Goal: Task Accomplishment & Management: Use online tool/utility

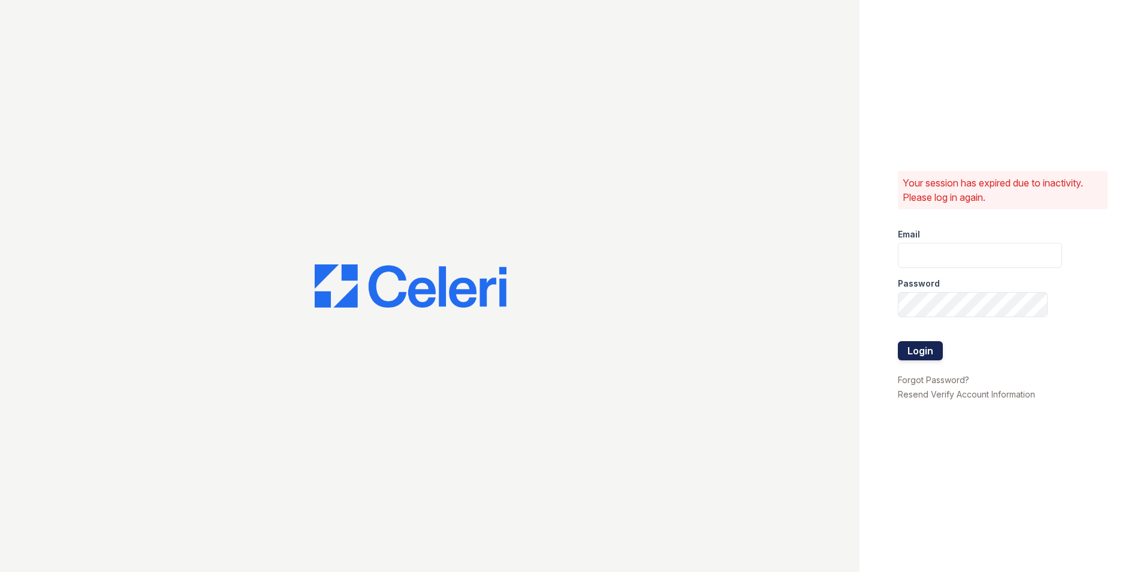
type input "paula@redwood-property.com"
click at [924, 349] on button "Login" at bounding box center [920, 350] width 45 height 19
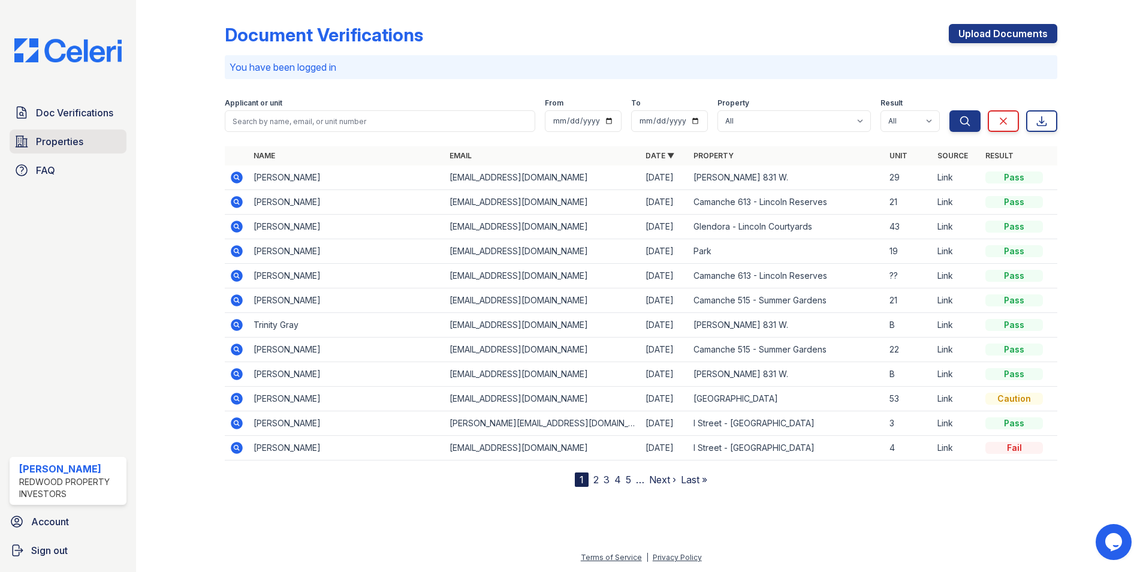
click at [64, 142] on span "Properties" at bounding box center [59, 141] width 47 height 14
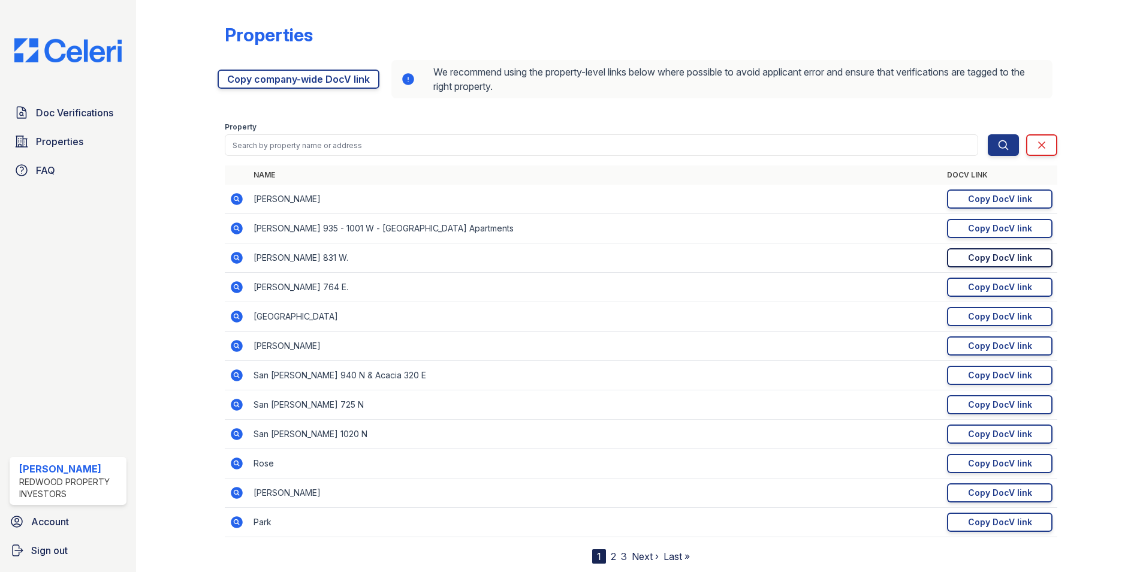
click at [972, 256] on div "Copy DocV link" at bounding box center [1000, 258] width 64 height 12
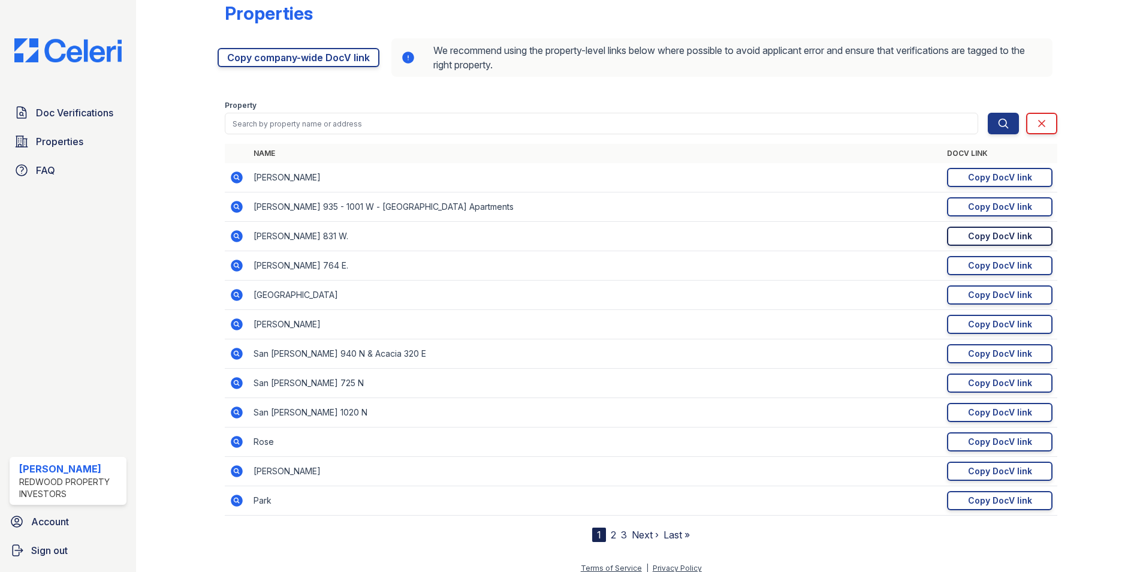
scroll to position [32, 0]
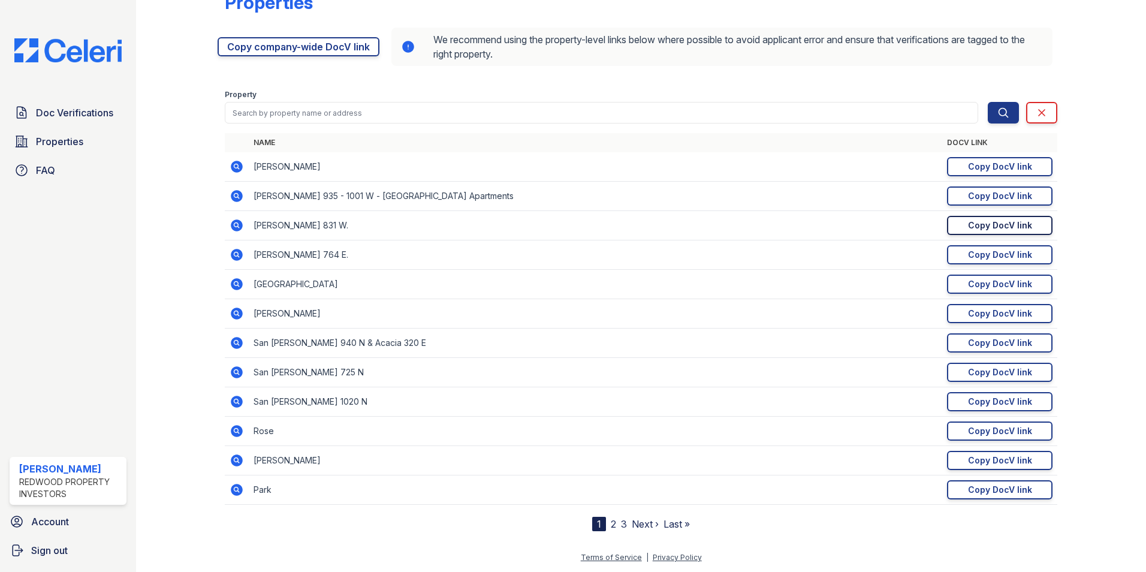
click at [611, 525] on link "2" at bounding box center [613, 524] width 5 height 12
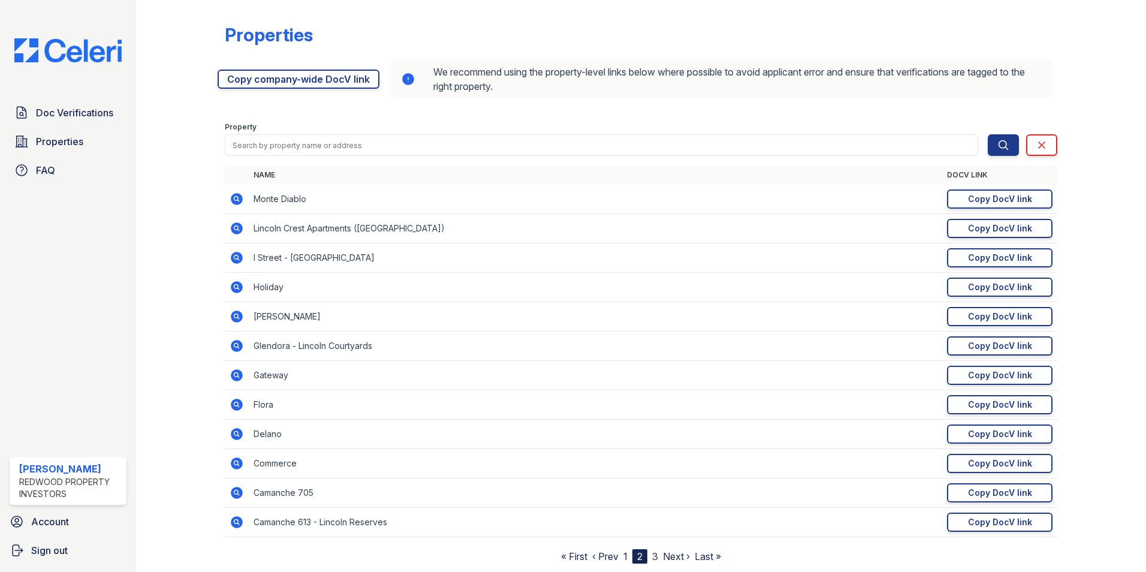
click at [624, 556] on link "1" at bounding box center [626, 556] width 4 height 12
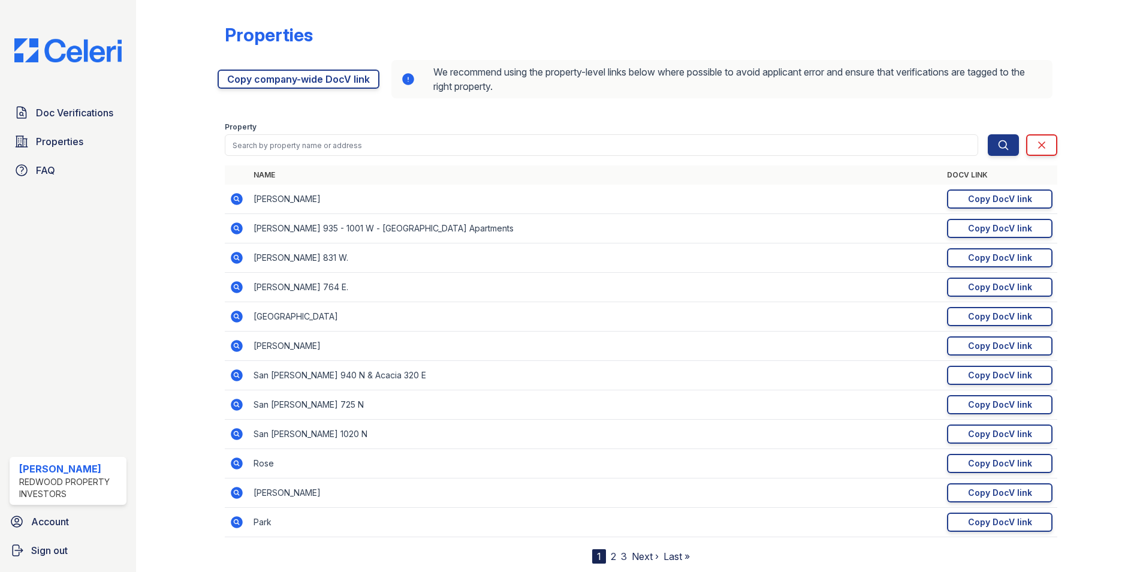
click at [621, 556] on link "3" at bounding box center [624, 556] width 6 height 12
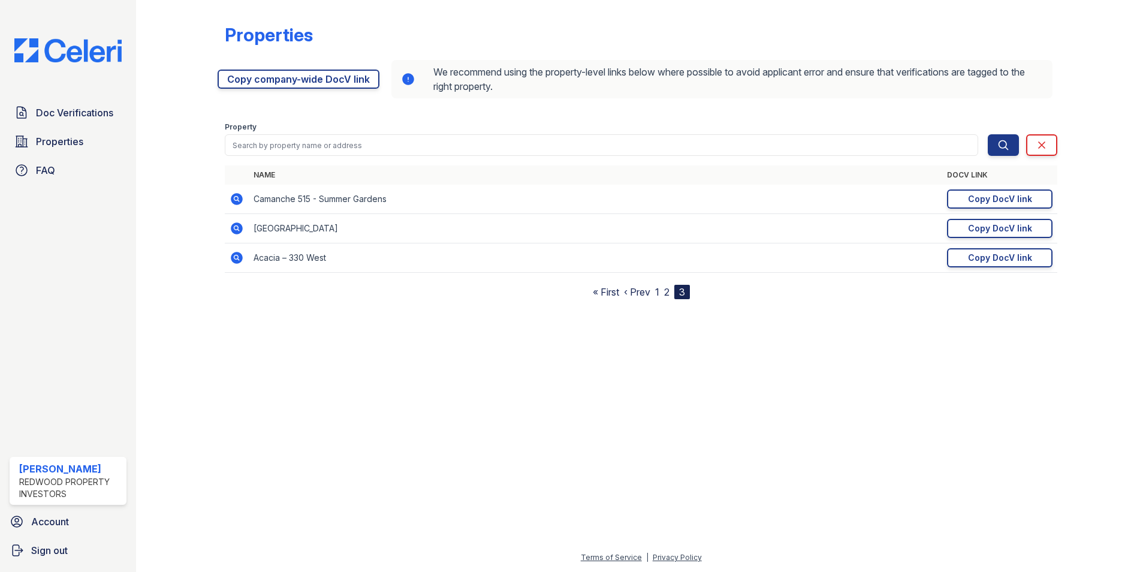
click at [667, 291] on link "2" at bounding box center [666, 292] width 5 height 12
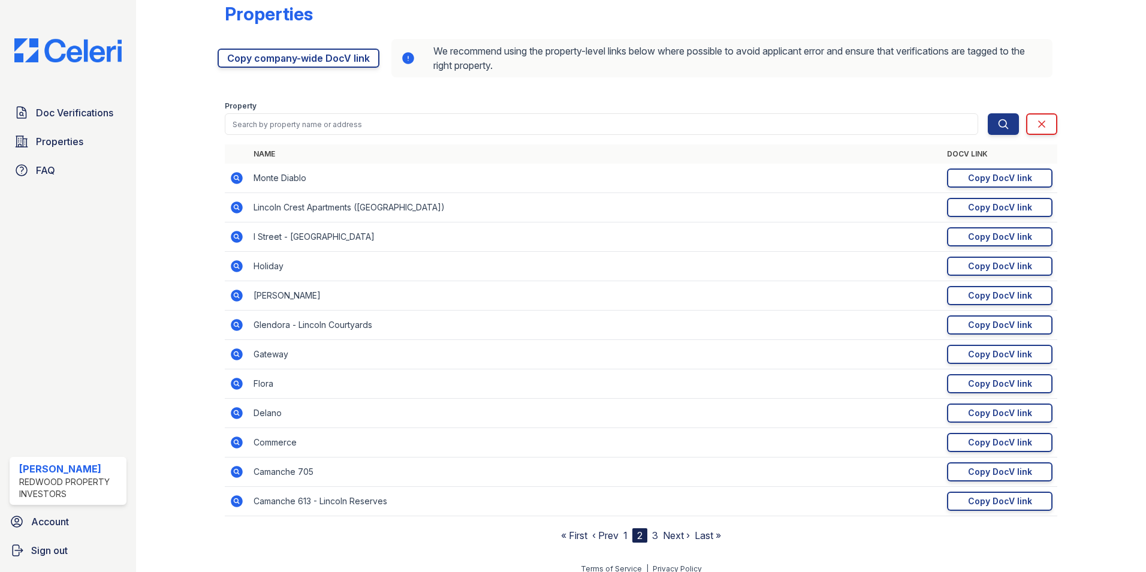
scroll to position [32, 0]
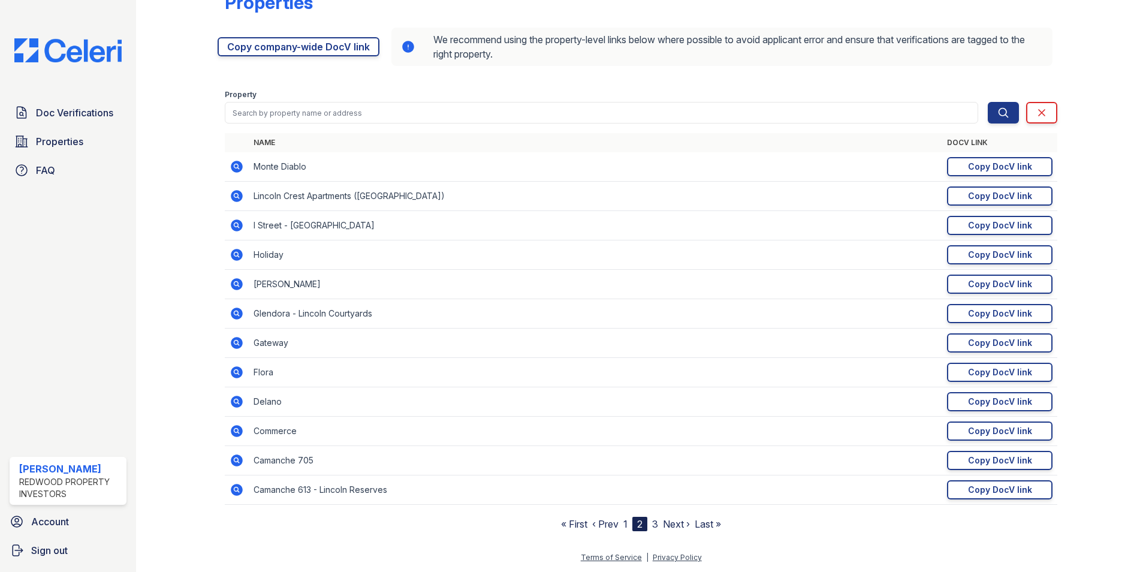
click at [624, 524] on link "1" at bounding box center [626, 524] width 4 height 12
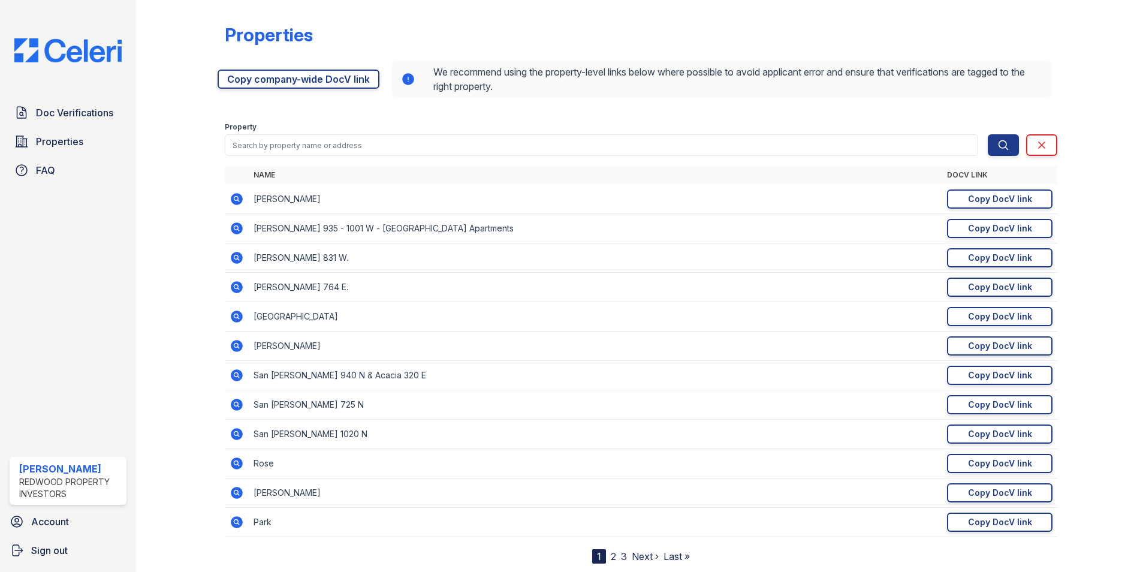
scroll to position [32, 0]
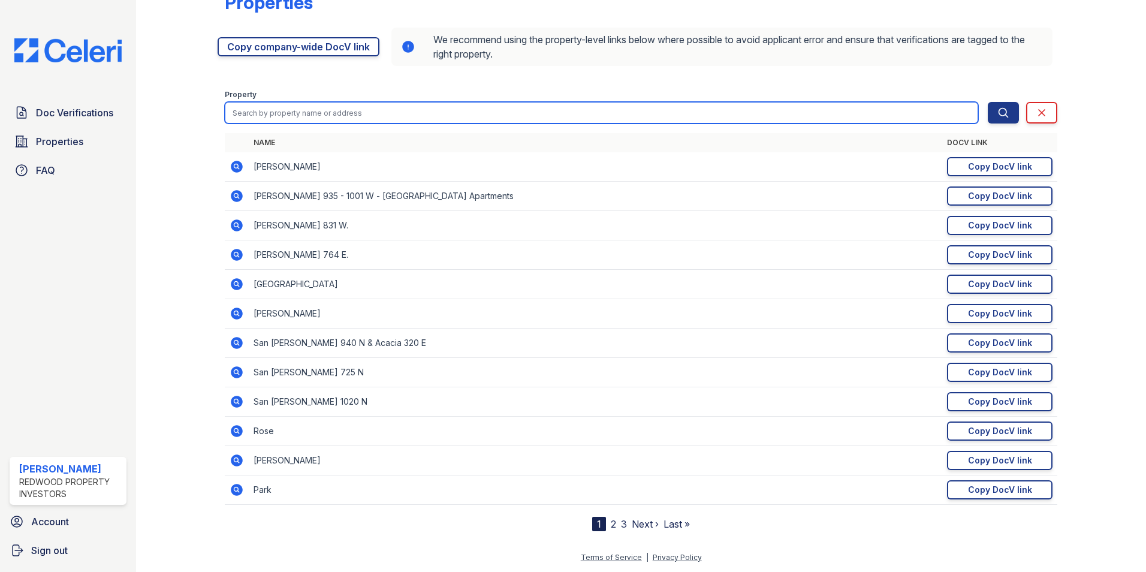
click at [270, 112] on input "search" at bounding box center [602, 113] width 754 height 22
type input "[PERSON_NAME]"
click at [988, 102] on button "Search" at bounding box center [1003, 113] width 31 height 22
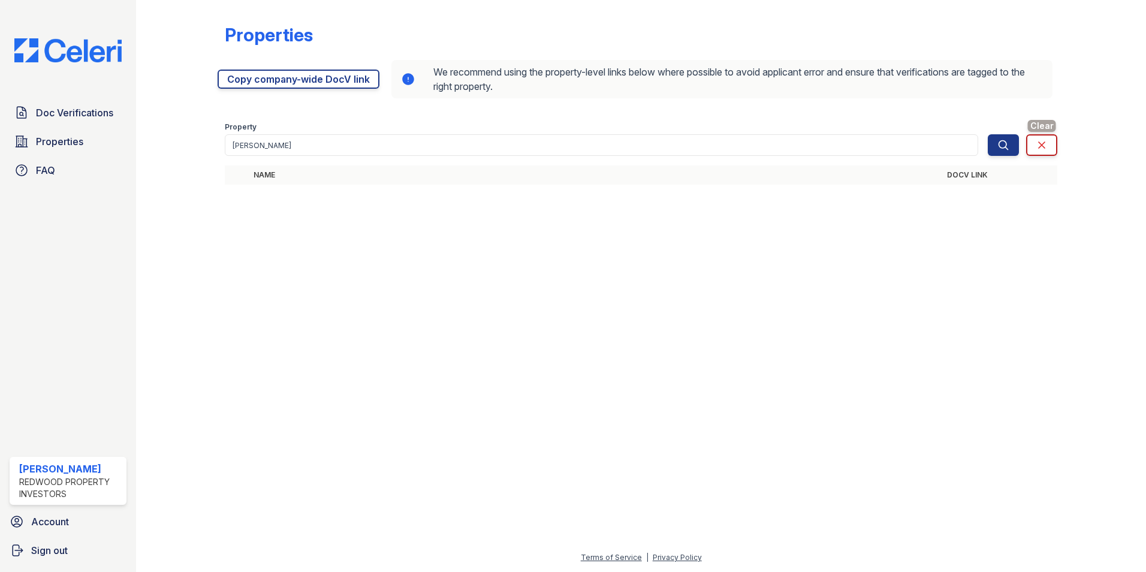
click at [1037, 149] on icon at bounding box center [1042, 145] width 12 height 12
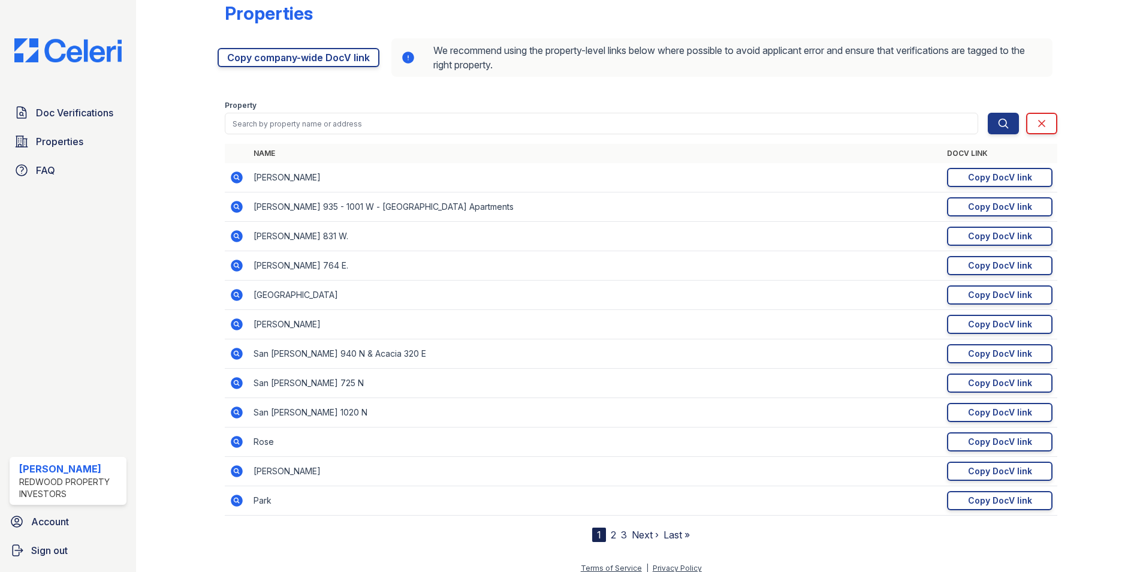
scroll to position [32, 0]
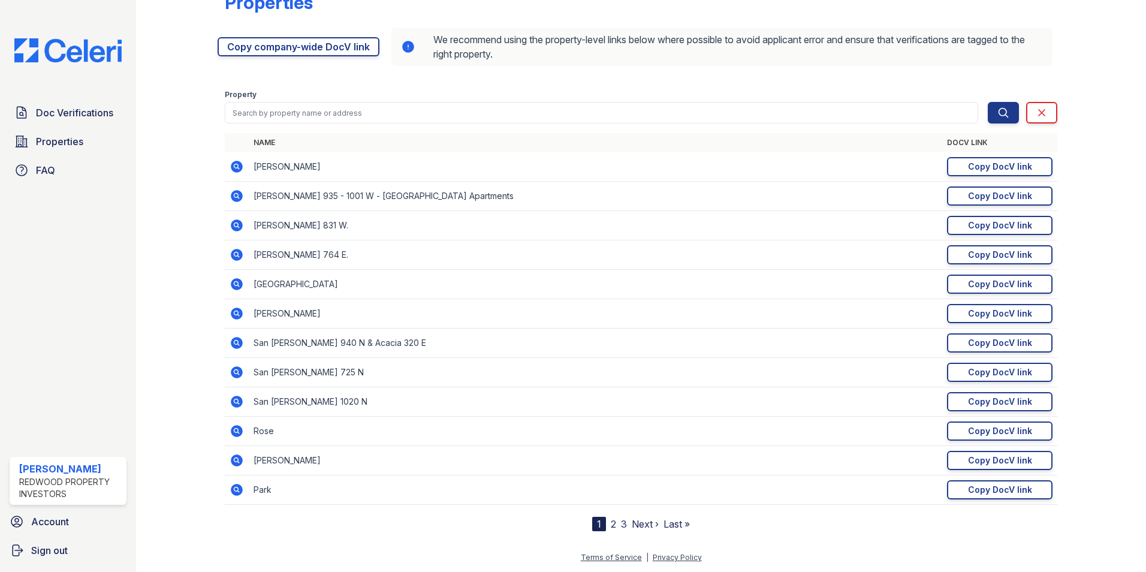
click at [611, 523] on link "2" at bounding box center [613, 524] width 5 height 12
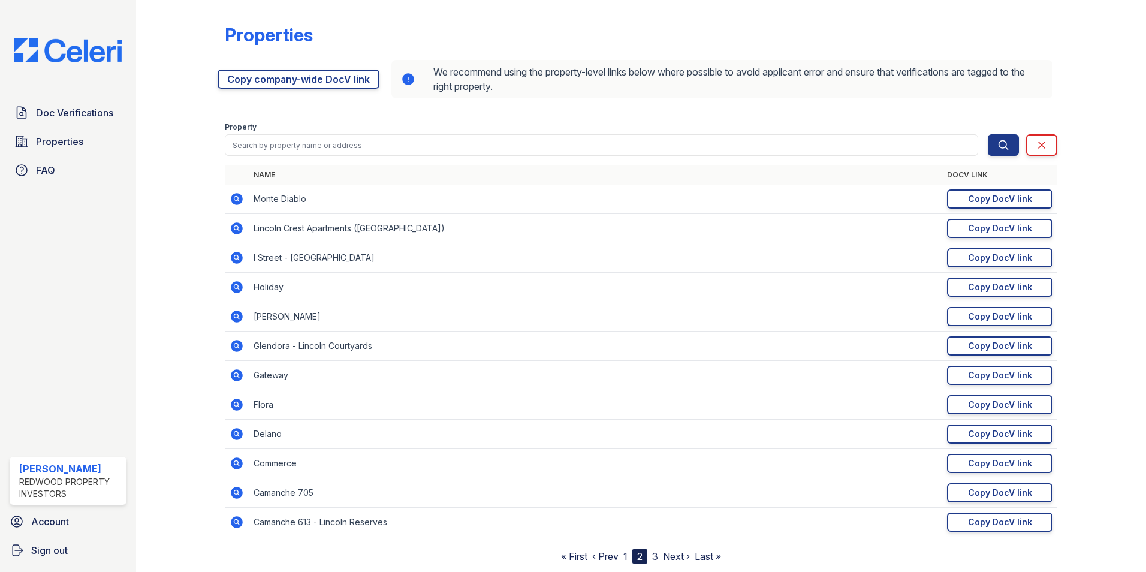
click at [652, 556] on link "3" at bounding box center [655, 556] width 6 height 12
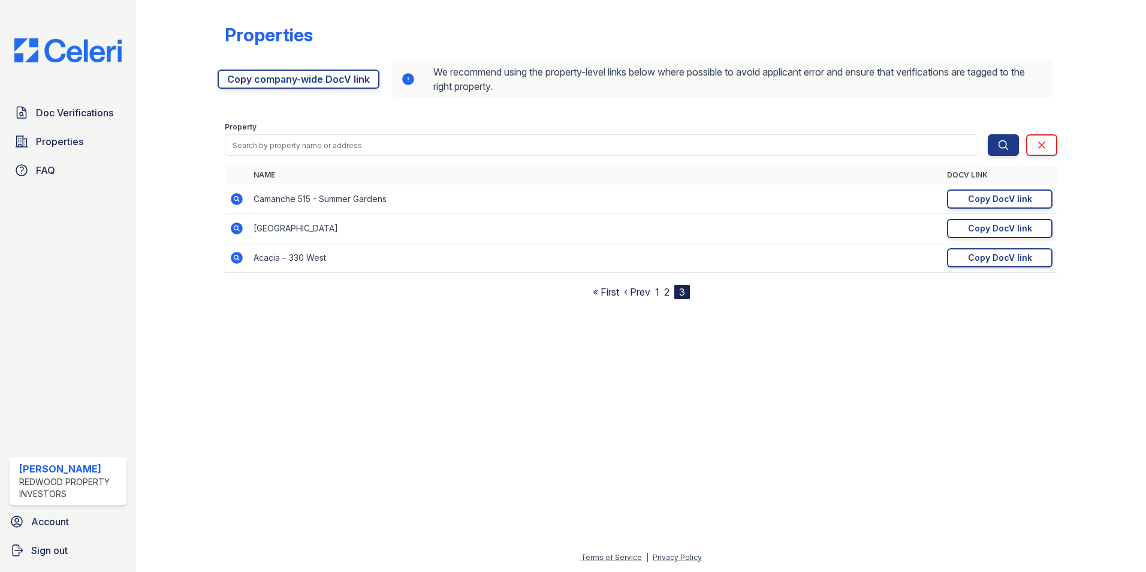
click at [668, 292] on link "2" at bounding box center [666, 292] width 5 height 12
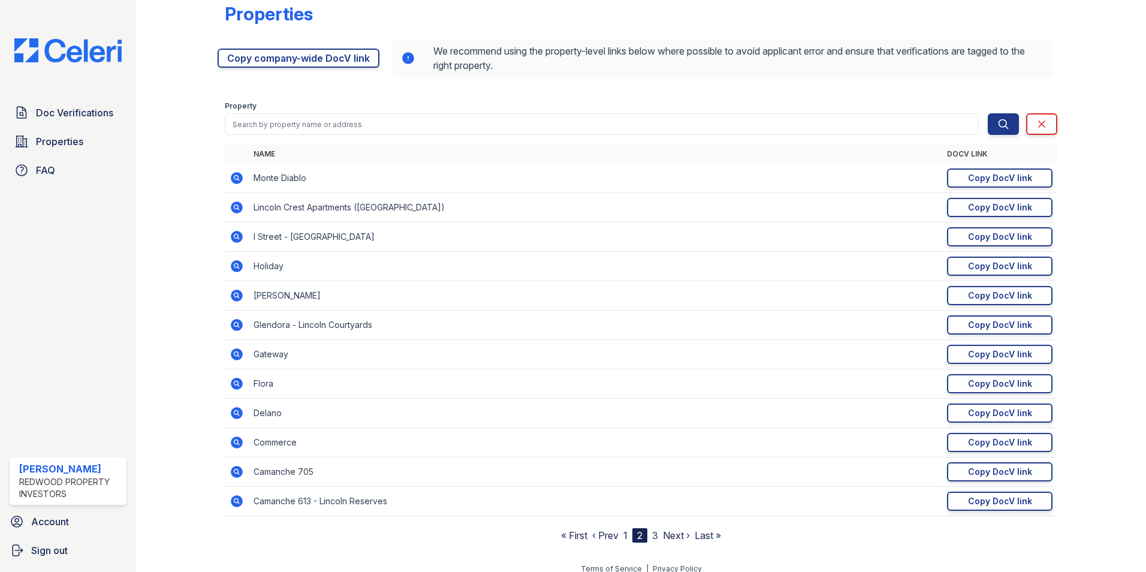
scroll to position [32, 0]
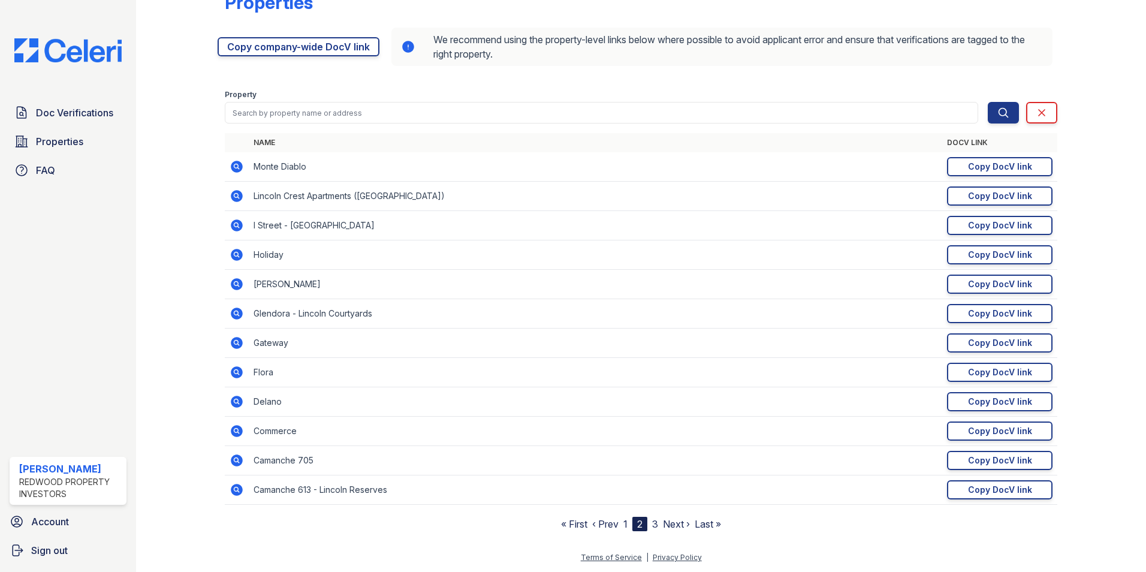
click at [624, 523] on link "1" at bounding box center [626, 524] width 4 height 12
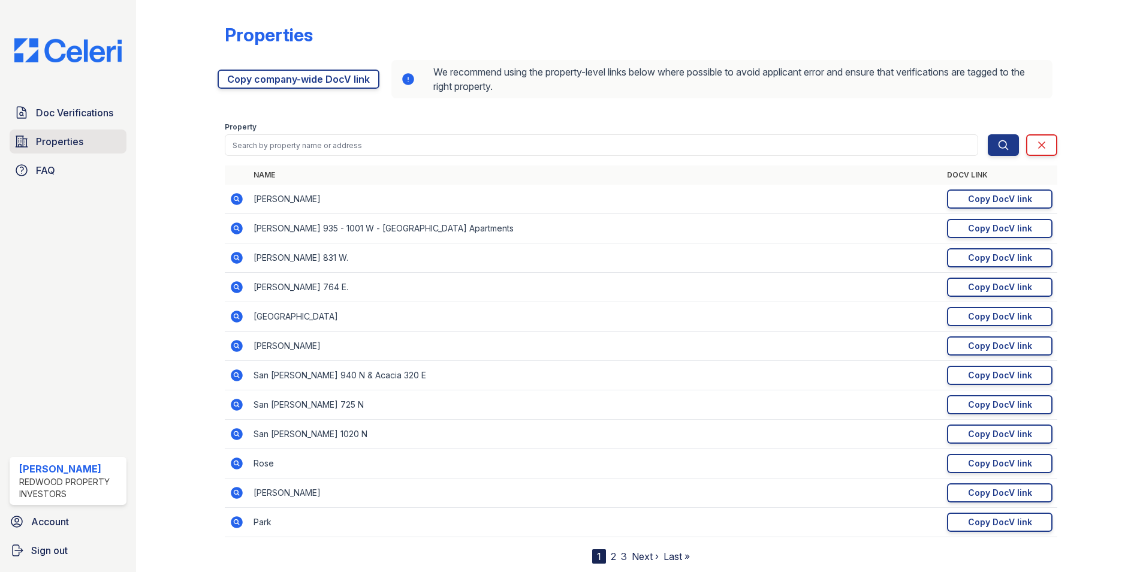
click at [71, 141] on span "Properties" at bounding box center [59, 141] width 47 height 14
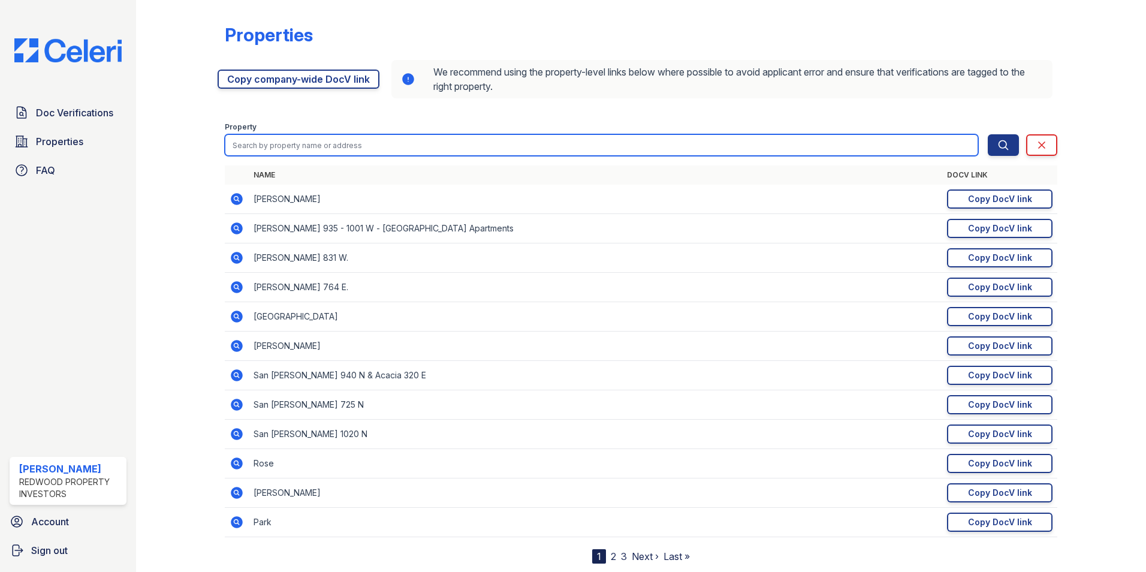
click at [296, 140] on input "search" at bounding box center [602, 145] width 754 height 22
type input "[STREET_ADDRESS][PERSON_NAME]"
click at [988, 134] on button "Search" at bounding box center [1003, 145] width 31 height 22
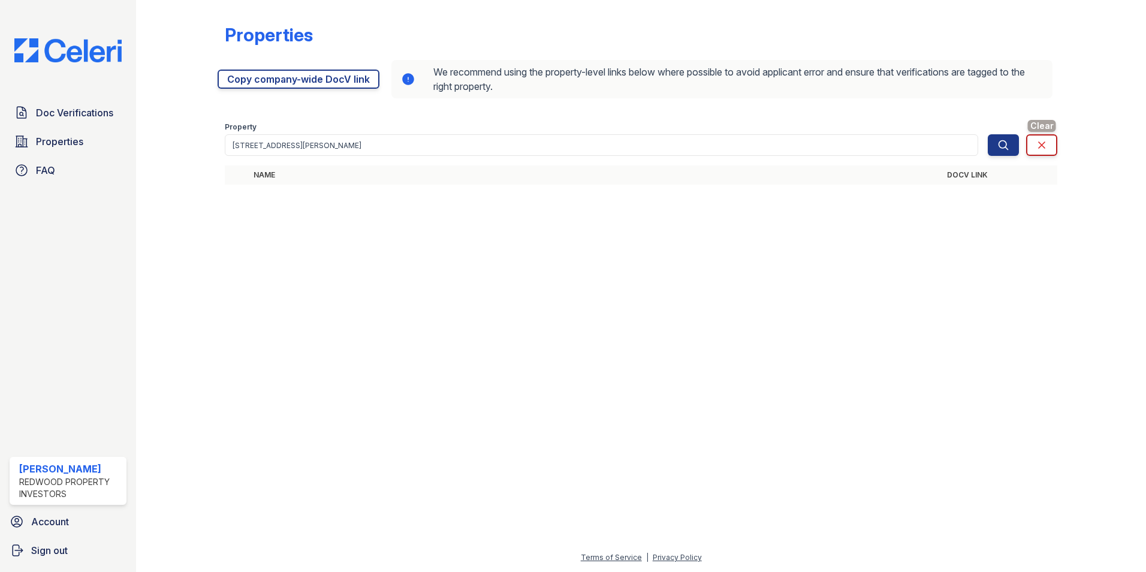
click at [1040, 144] on icon at bounding box center [1042, 145] width 12 height 12
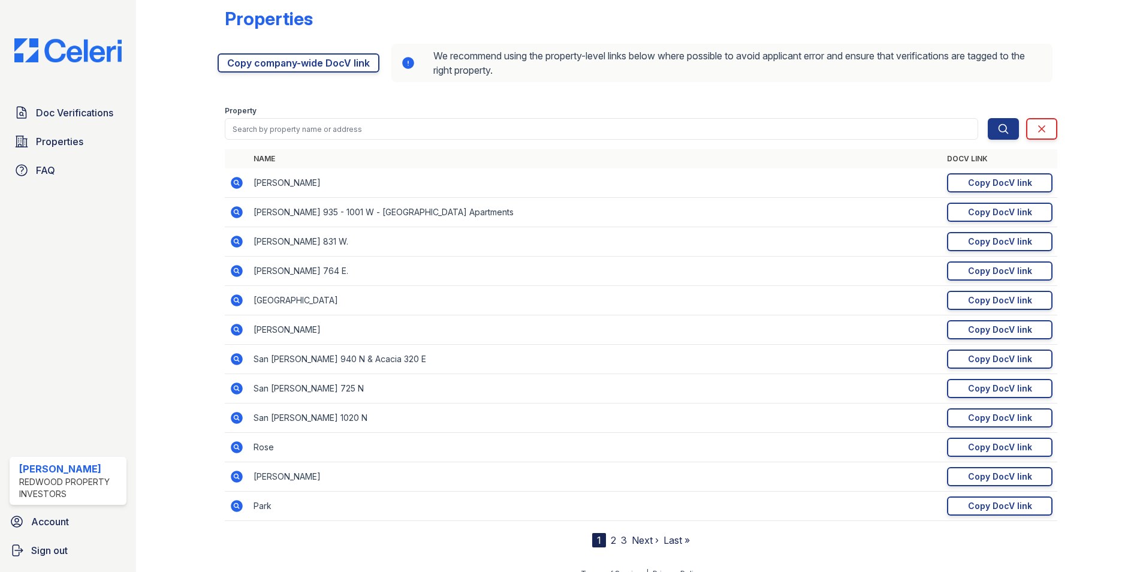
scroll to position [32, 0]
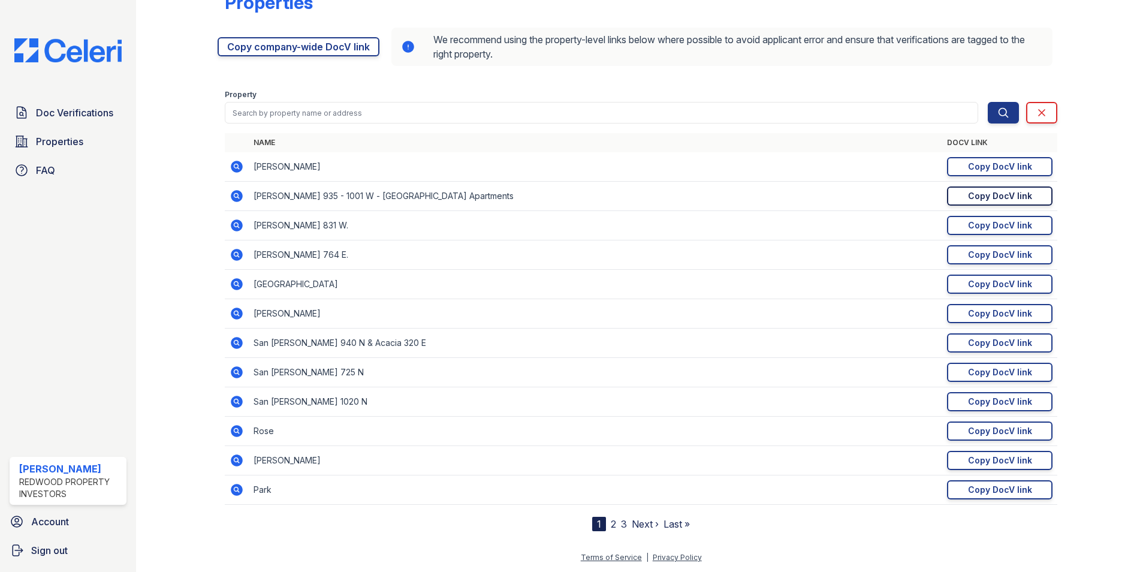
click at [970, 191] on div "Copy DocV link" at bounding box center [1000, 196] width 64 height 12
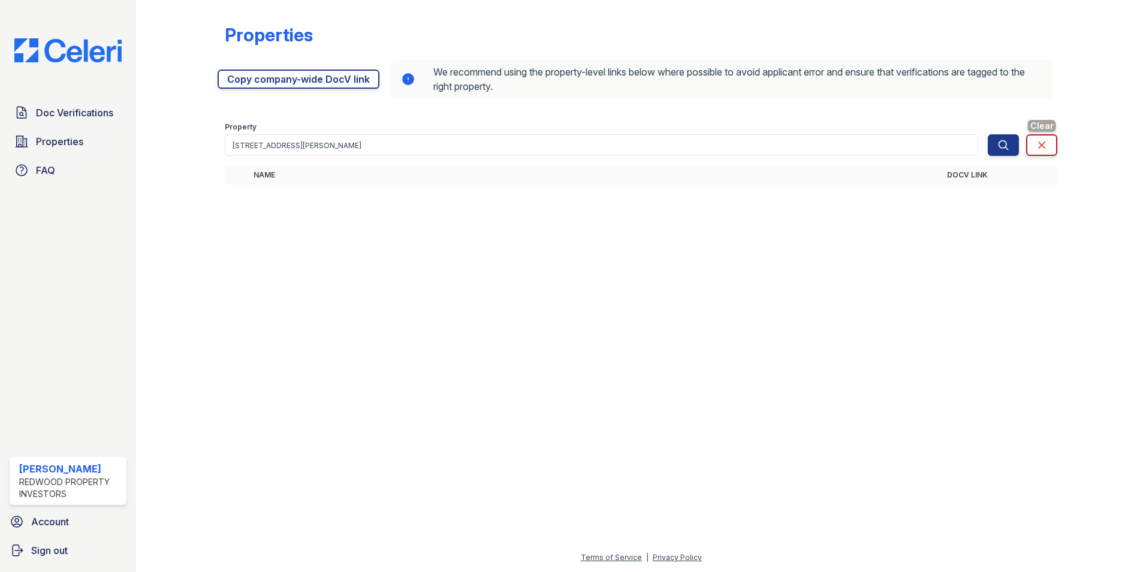
click at [1045, 143] on icon at bounding box center [1042, 145] width 6 height 6
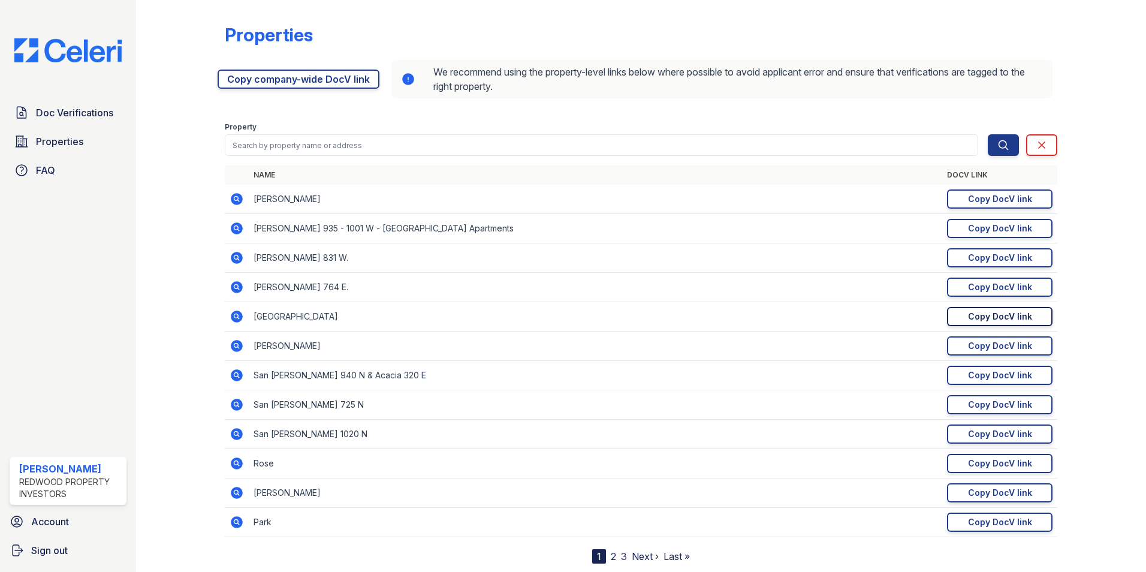
click at [968, 319] on div "Copy DocV link" at bounding box center [1000, 317] width 64 height 12
